Goal: Information Seeking & Learning: Learn about a topic

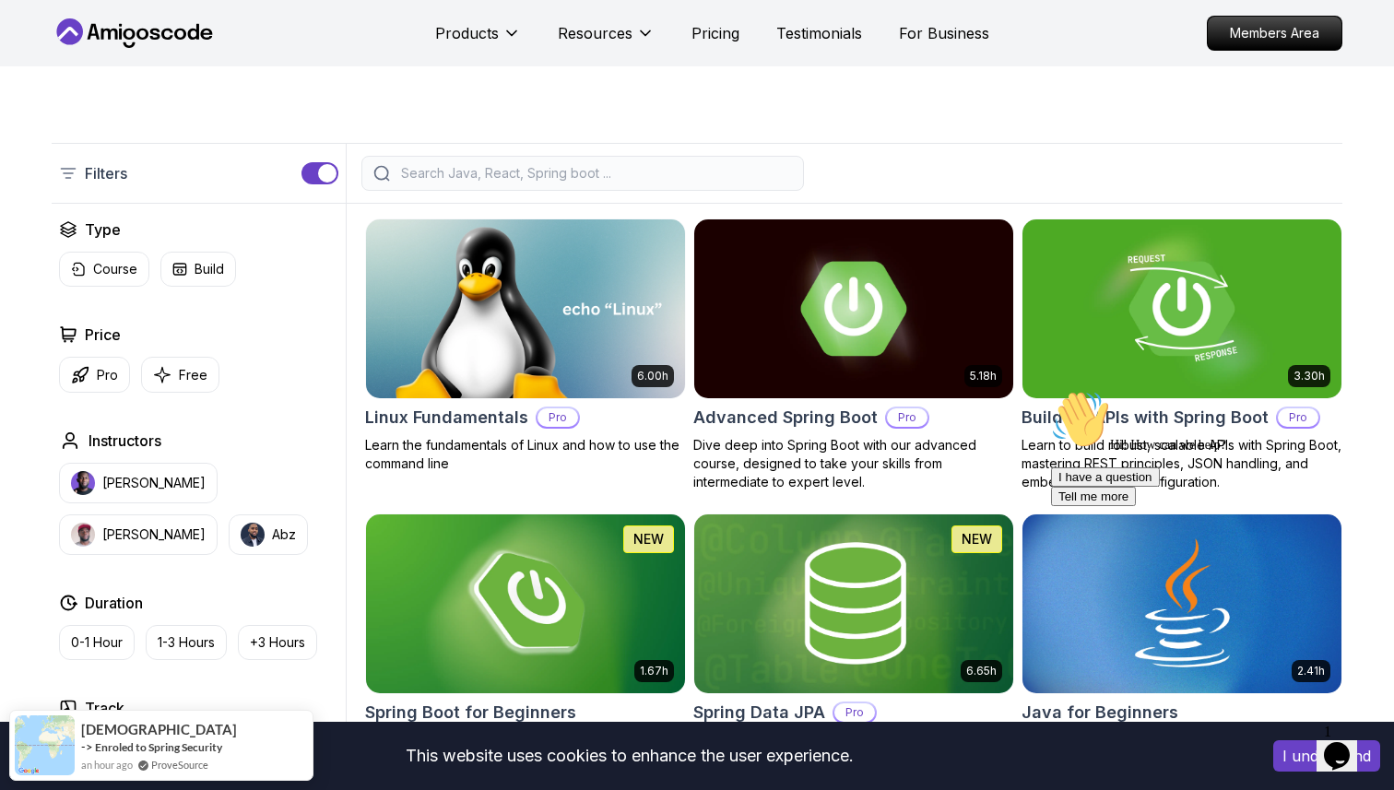
scroll to position [372, 0]
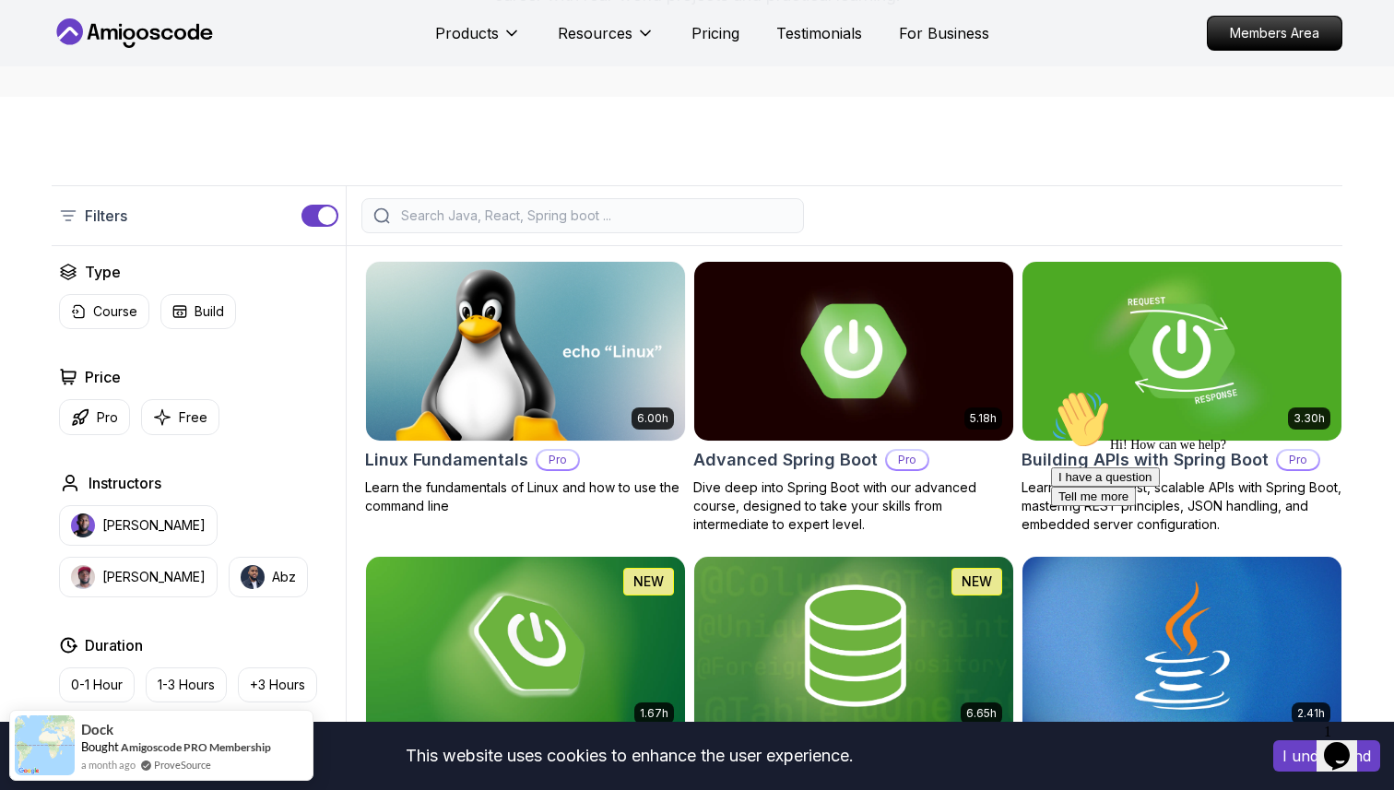
scroll to position [333, 0]
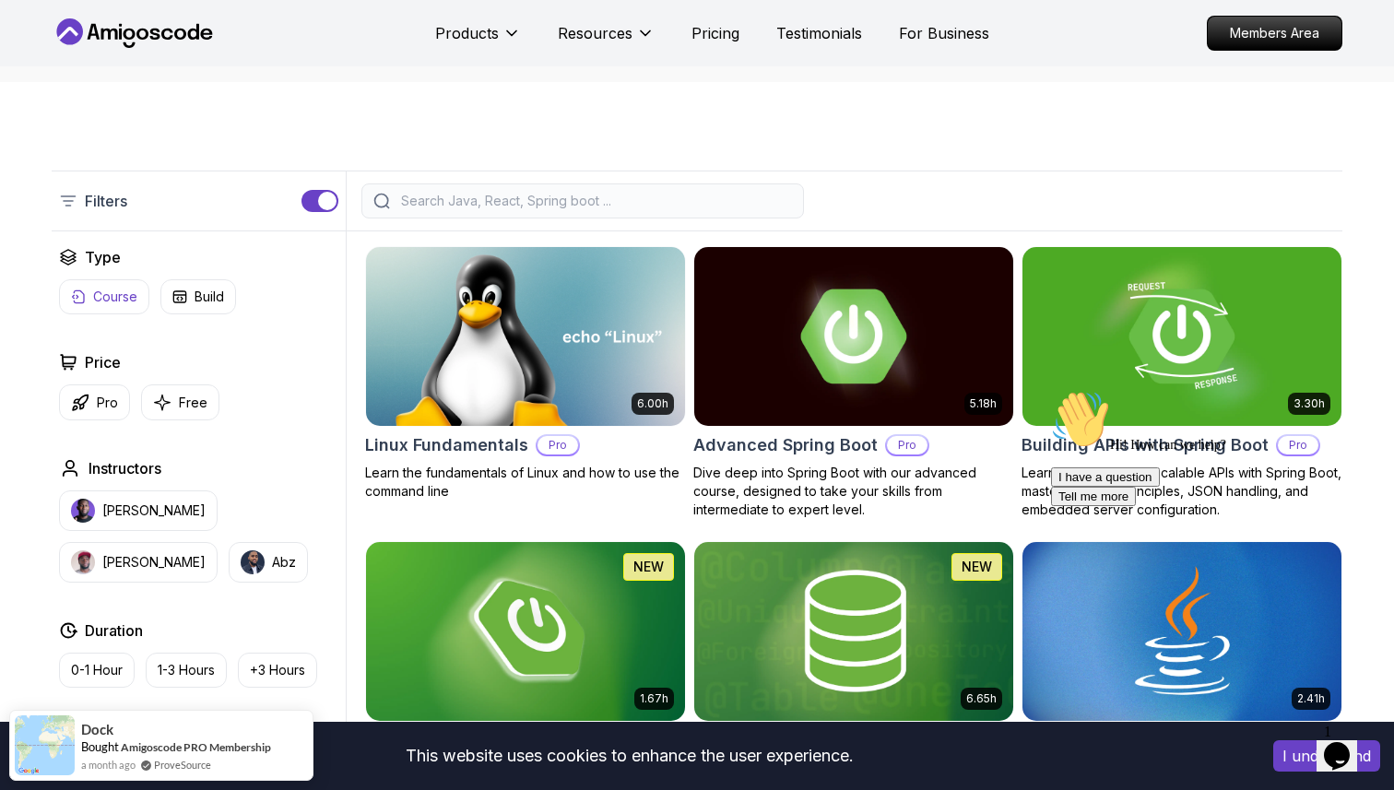
click at [106, 298] on p "Course" at bounding box center [115, 297] width 44 height 18
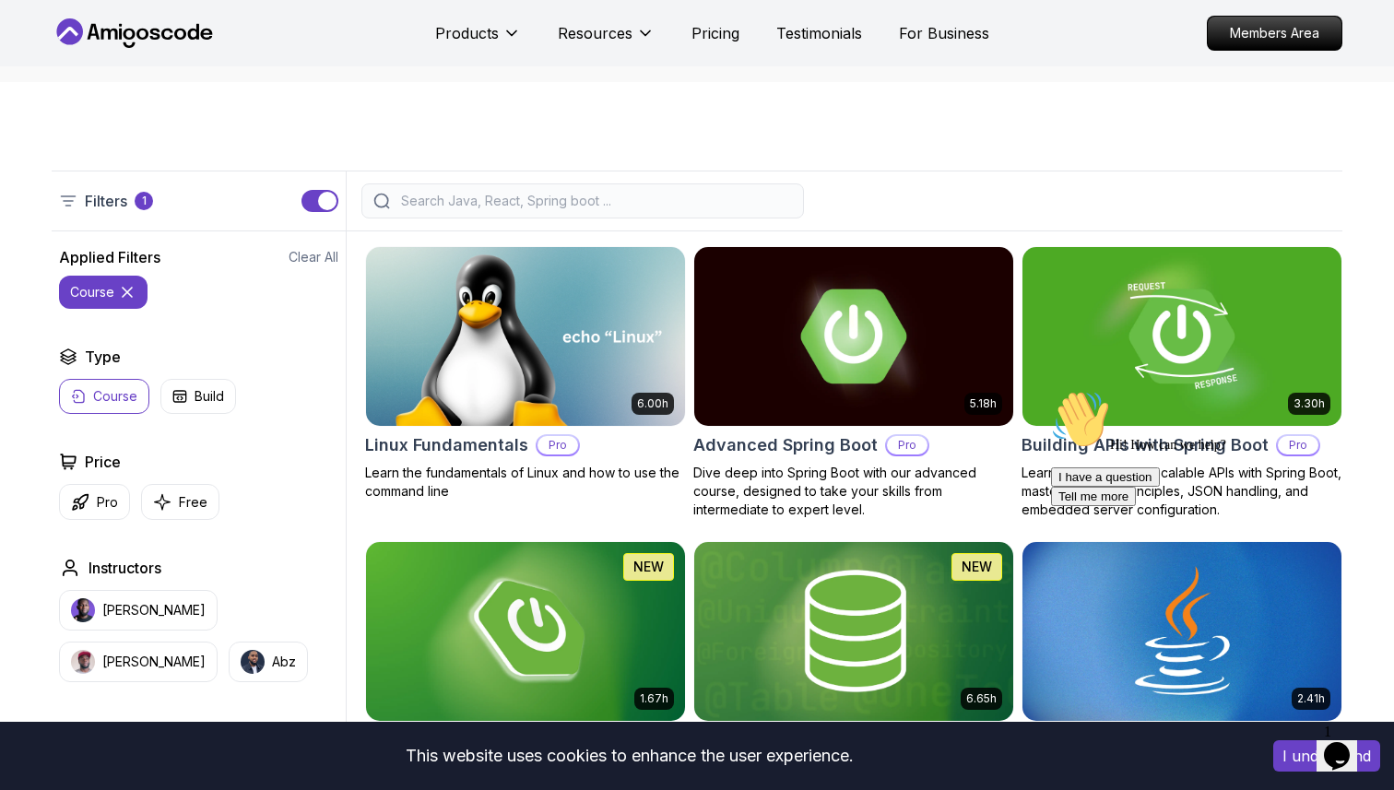
click at [443, 203] on input "search" at bounding box center [594, 201] width 395 height 18
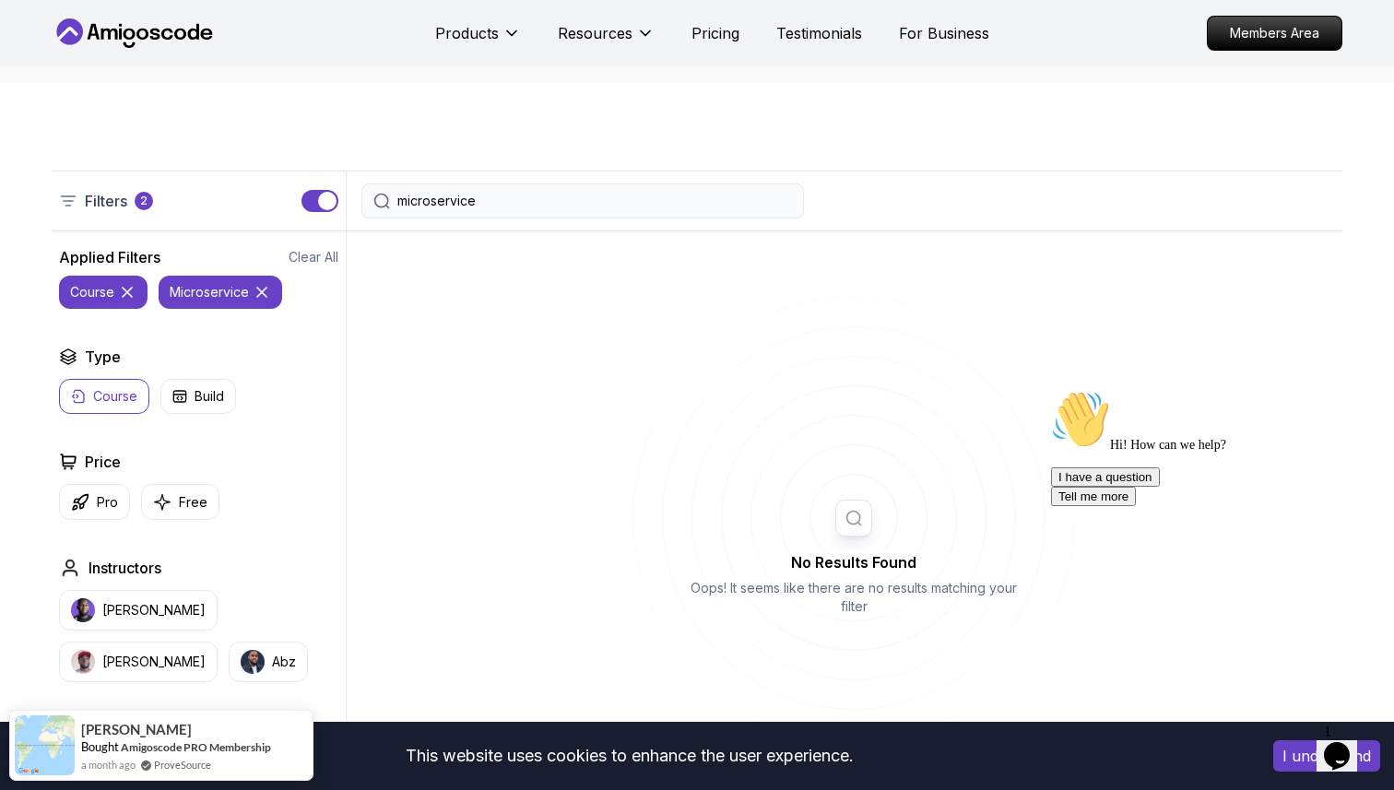
type input "microservice"
click at [128, 293] on icon at bounding box center [127, 292] width 9 height 9
click at [575, 204] on input "microservice" at bounding box center [594, 201] width 395 height 18
